Goal: Transaction & Acquisition: Purchase product/service

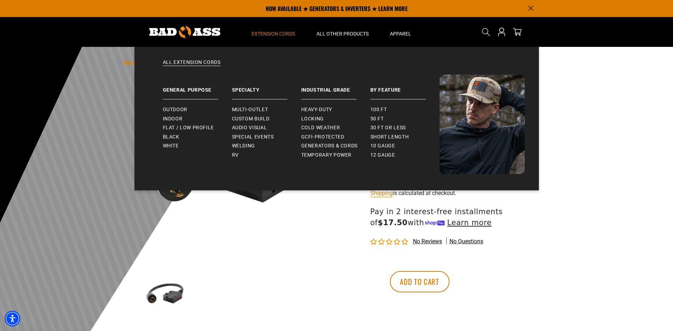
click at [265, 33] on span "Extension Cords" at bounding box center [273, 33] width 44 height 6
click at [168, 126] on span "Flat / Low Profile" at bounding box center [188, 127] width 51 height 6
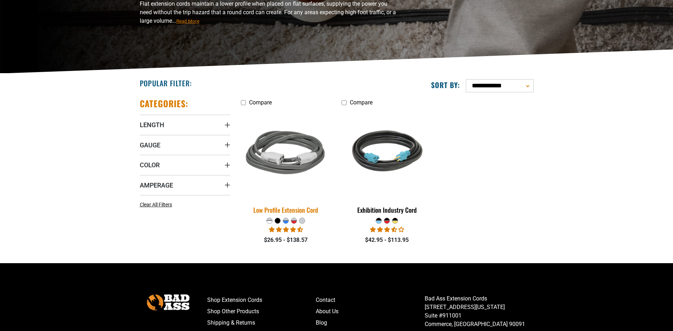
click at [284, 151] on img at bounding box center [285, 153] width 99 height 91
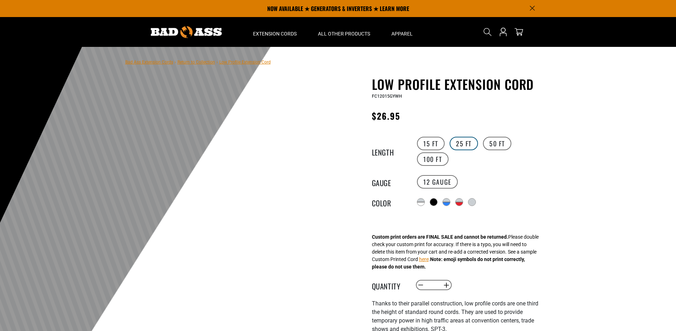
click at [464, 143] on label "25 FT" at bounding box center [463, 143] width 28 height 13
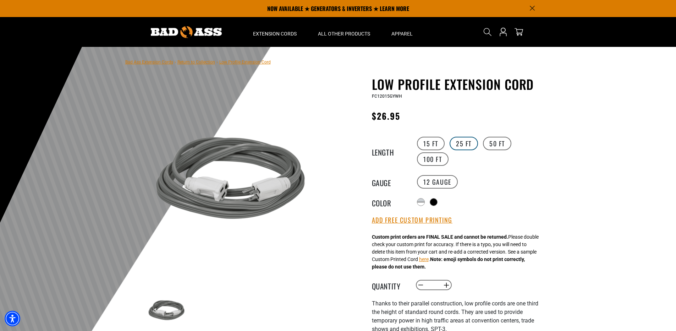
click at [457, 139] on label "25 FT" at bounding box center [463, 143] width 28 height 13
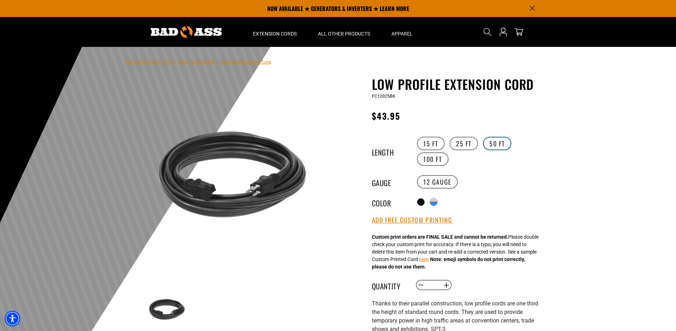
click at [501, 143] on label "50 FT" at bounding box center [497, 143] width 28 height 13
click at [430, 160] on label "100 FT" at bounding box center [433, 158] width 32 height 13
